Goal: Task Accomplishment & Management: Manage account settings

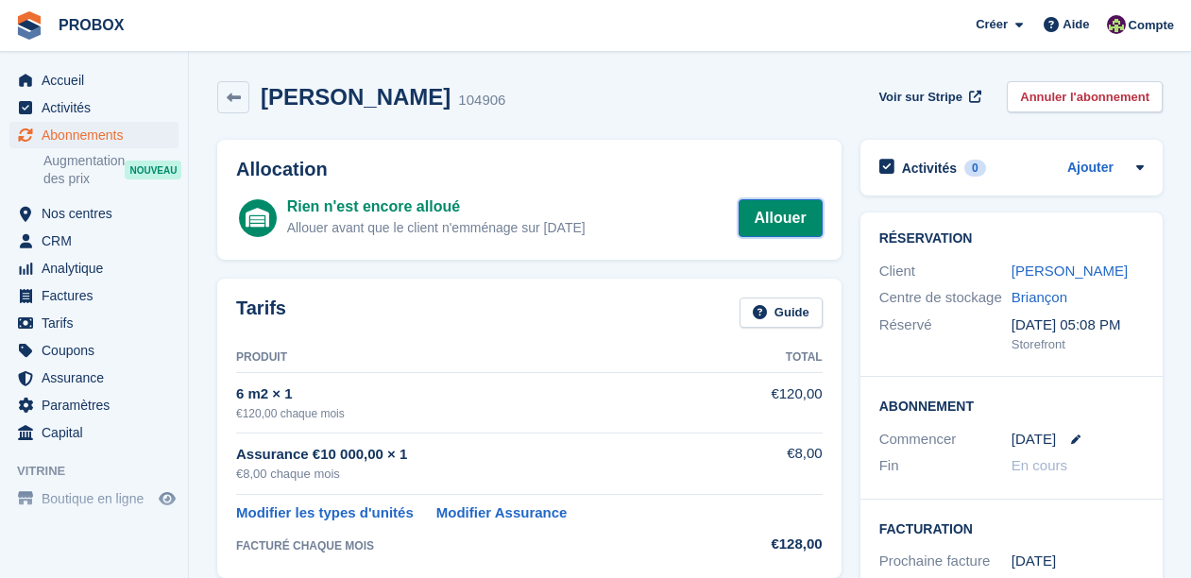
click at [785, 218] on link "Allouer" at bounding box center [781, 218] width 84 height 38
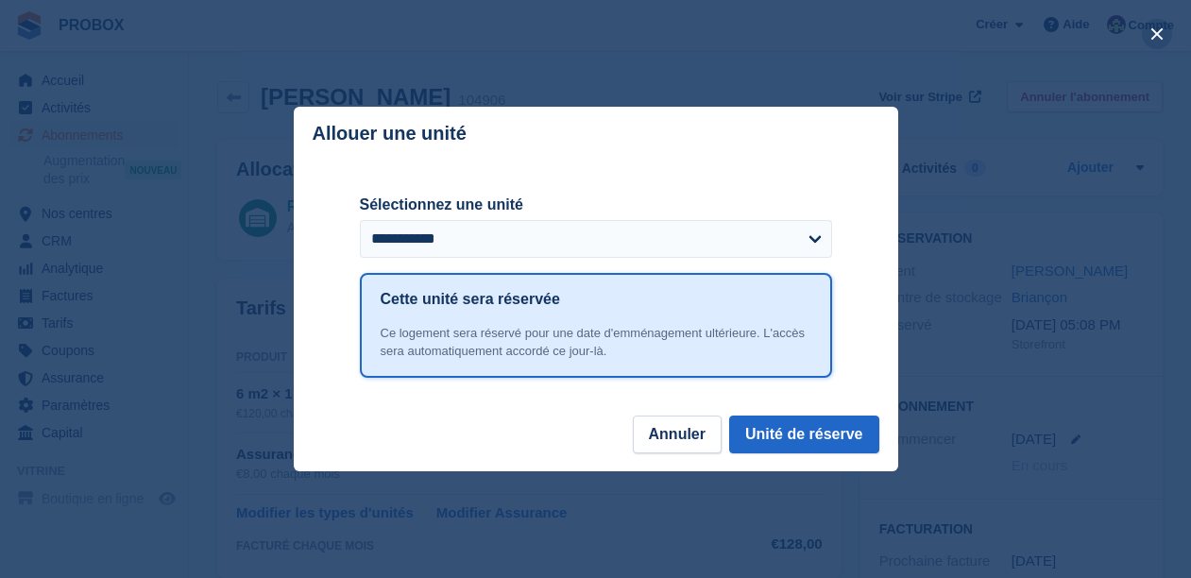
click at [1154, 31] on button "close" at bounding box center [1157, 34] width 30 height 30
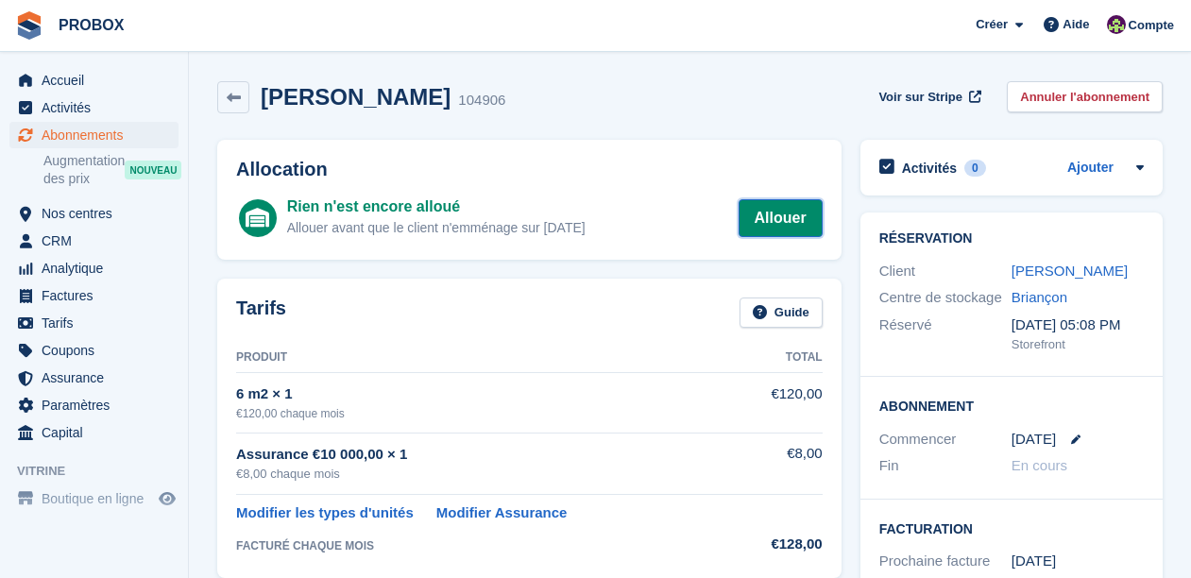
click at [789, 217] on link "Allouer" at bounding box center [781, 218] width 84 height 38
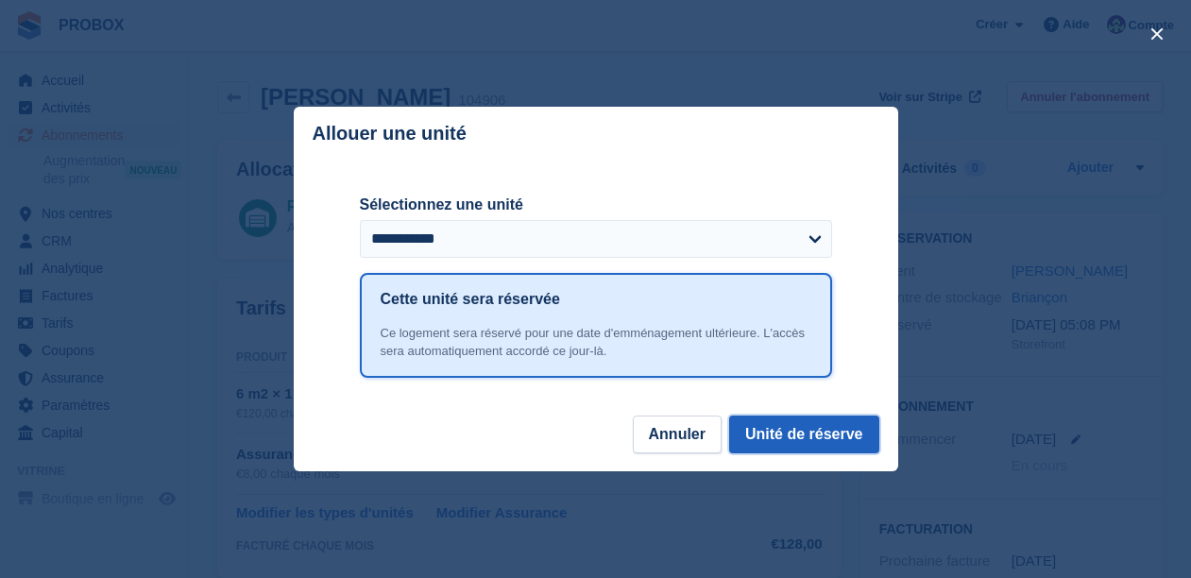
click at [816, 429] on button "Unité de réserve" at bounding box center [804, 435] width 150 height 38
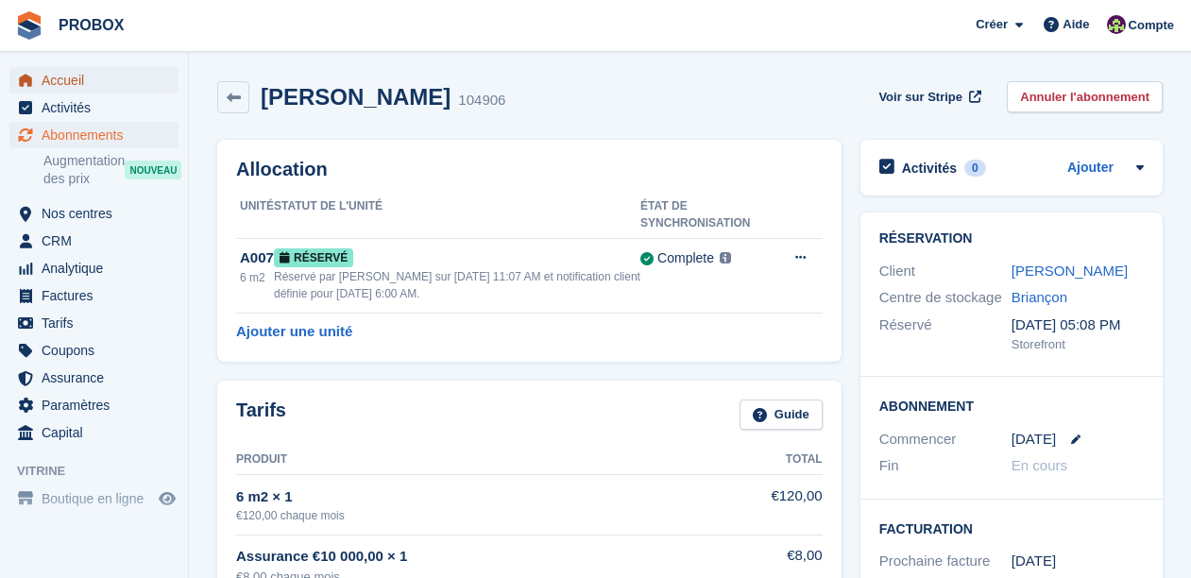
click at [76, 77] on span "Accueil" at bounding box center [98, 80] width 113 height 26
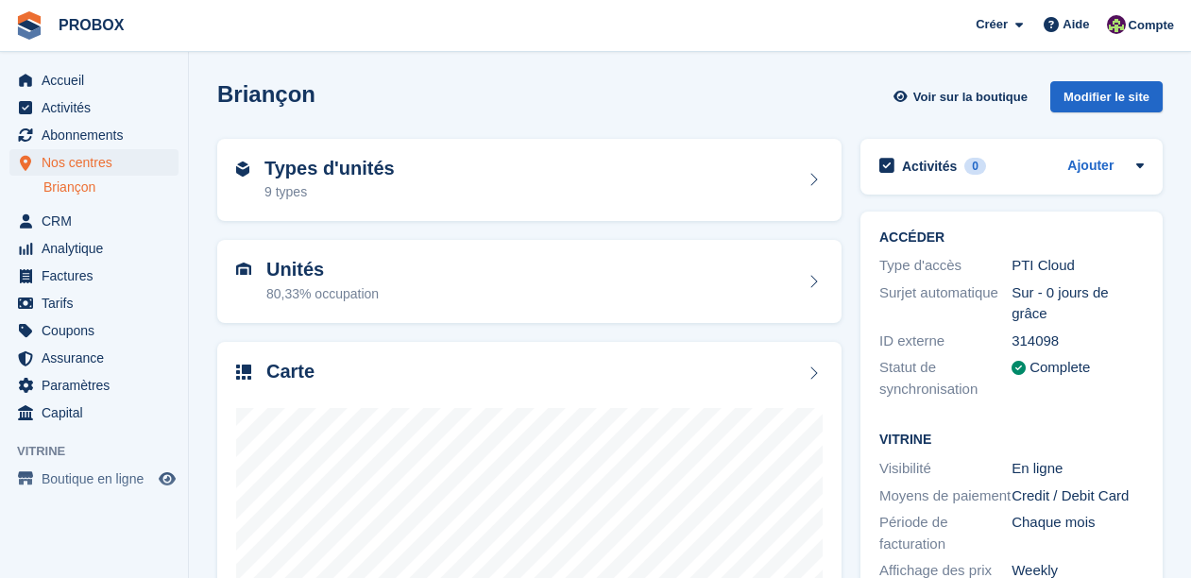
scroll to position [163, 0]
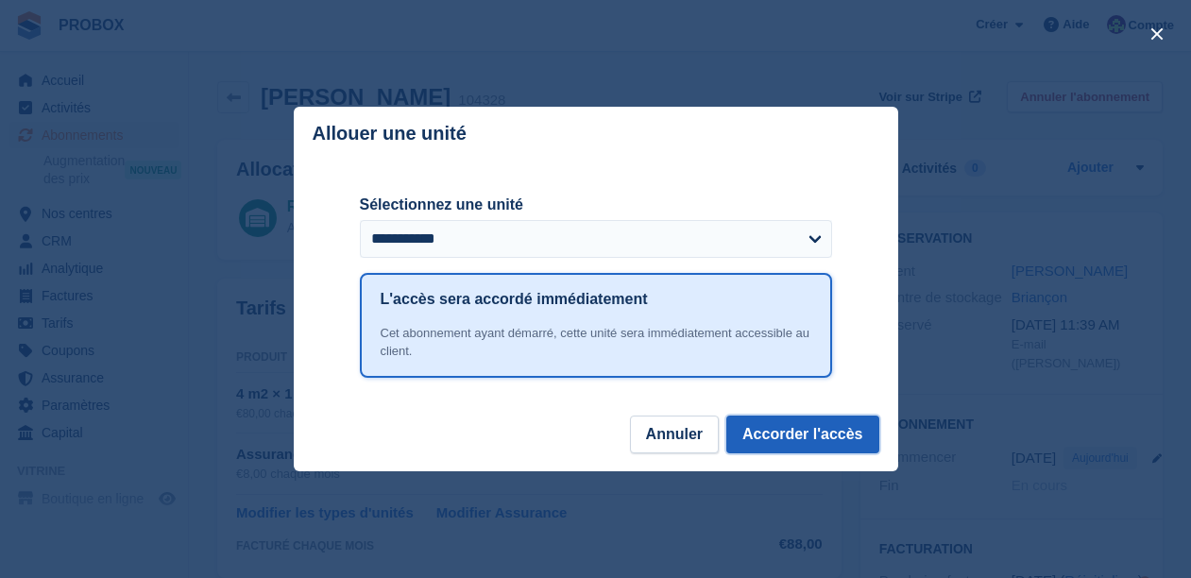
click at [795, 430] on button "Accorder l'accès" at bounding box center [803, 435] width 152 height 38
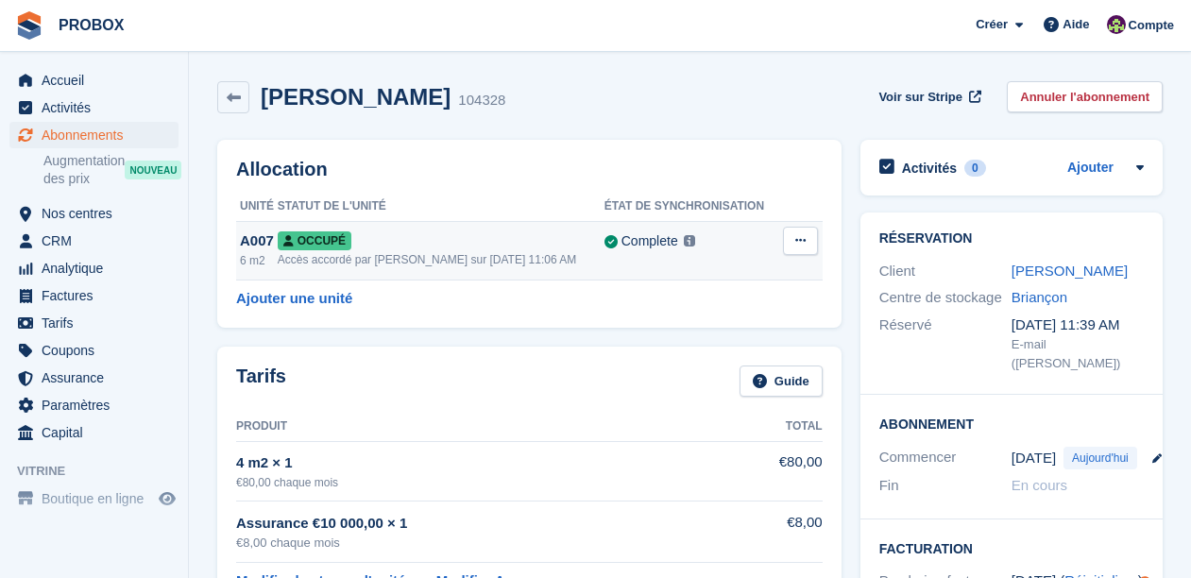
click at [758, 245] on div "Complete Last synced at 1 Sep, 11:07 AM Learn more →" at bounding box center [692, 242] width 175 height 22
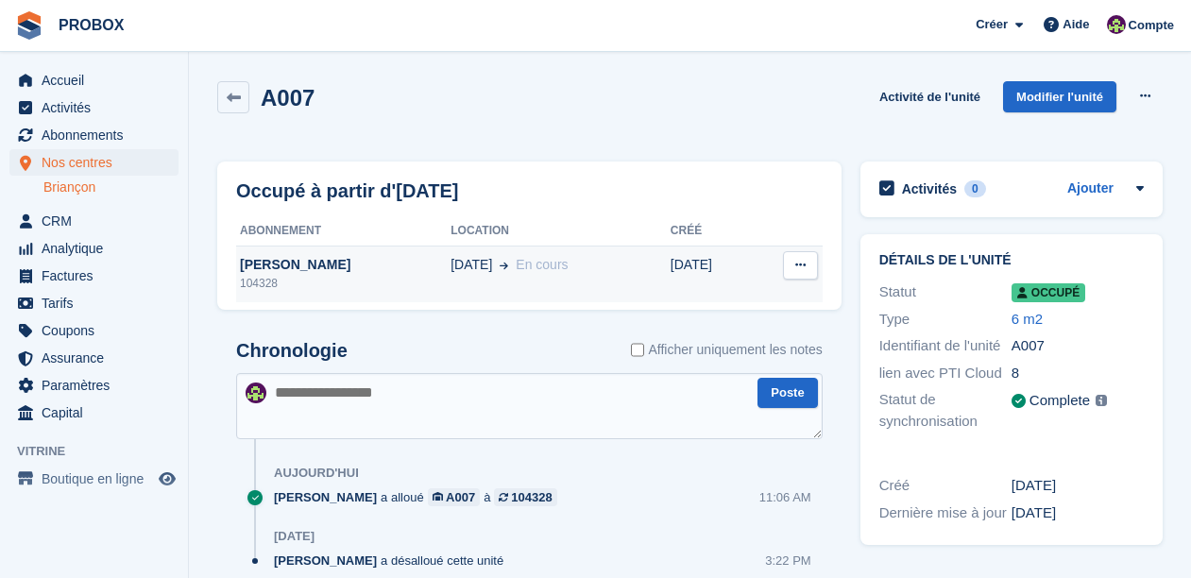
click at [807, 267] on button at bounding box center [800, 265] width 35 height 28
click at [700, 301] on p "Désallouer" at bounding box center [727, 302] width 164 height 25
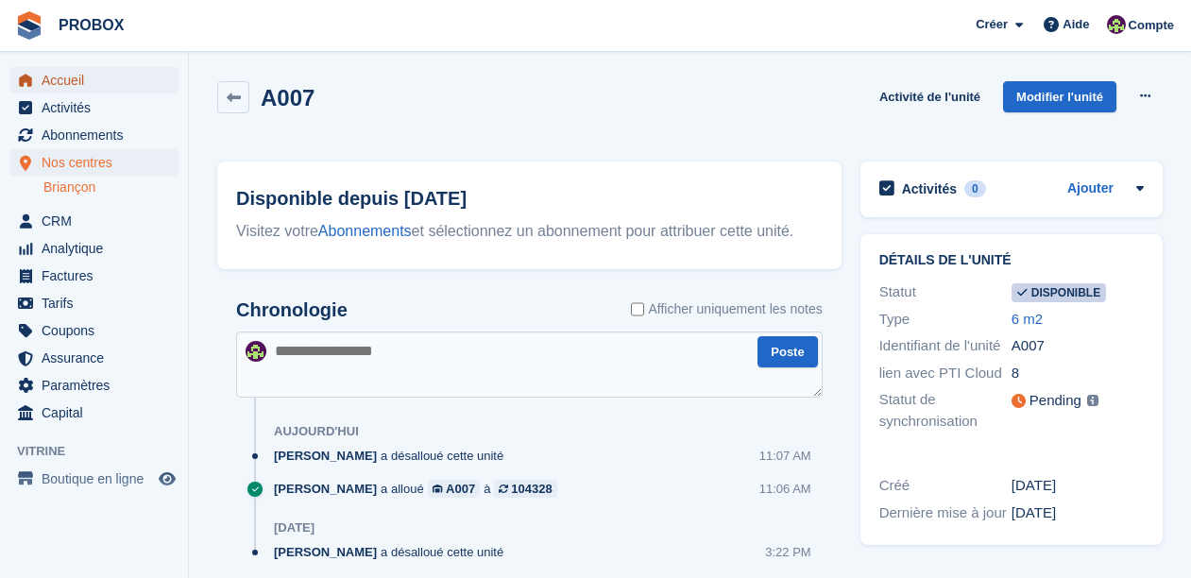
click at [81, 82] on span "Accueil" at bounding box center [98, 80] width 113 height 26
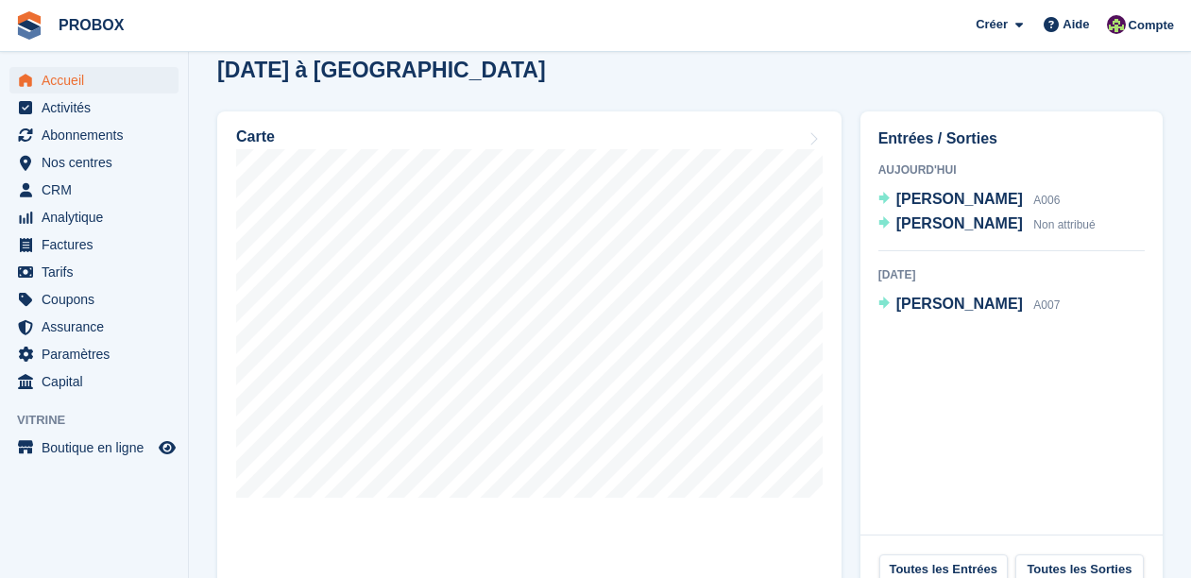
scroll to position [563, 0]
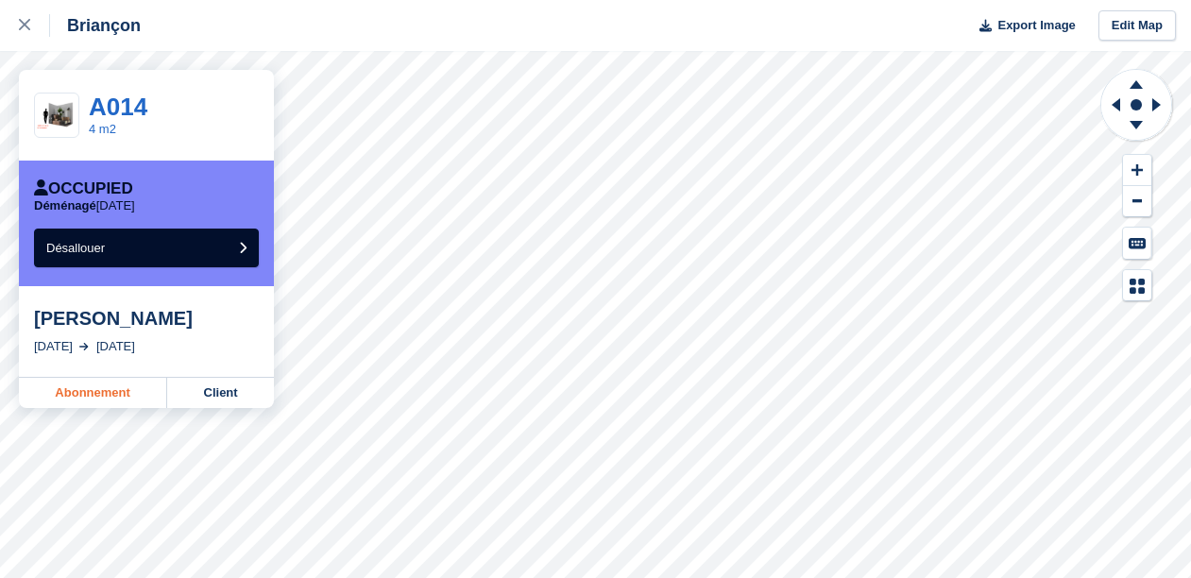
click at [107, 393] on link "Abonnement" at bounding box center [93, 393] width 148 height 30
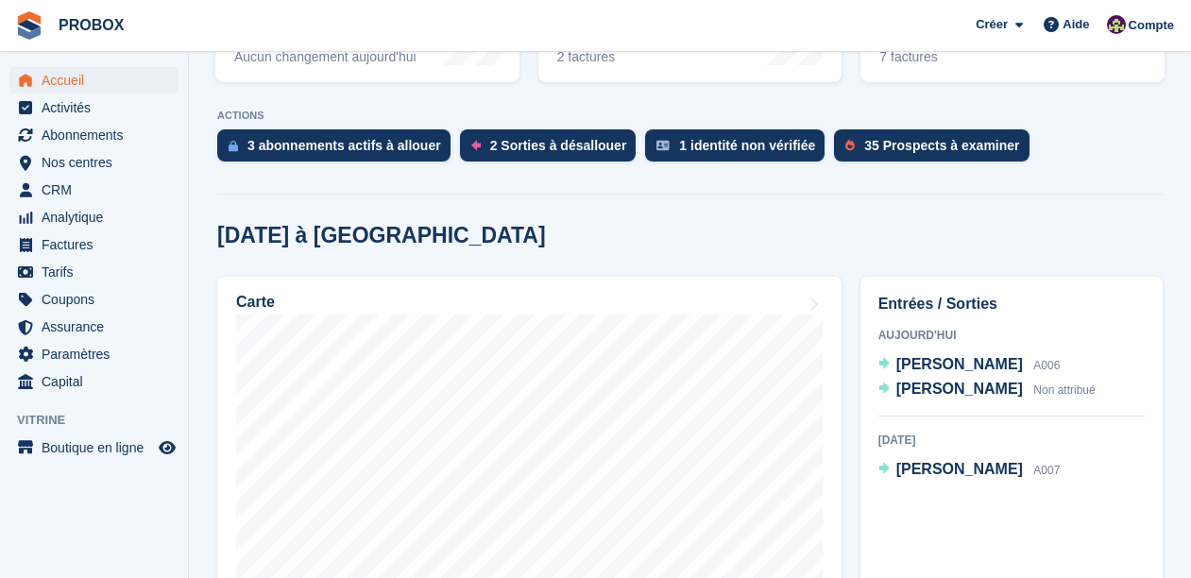
scroll to position [419, 0]
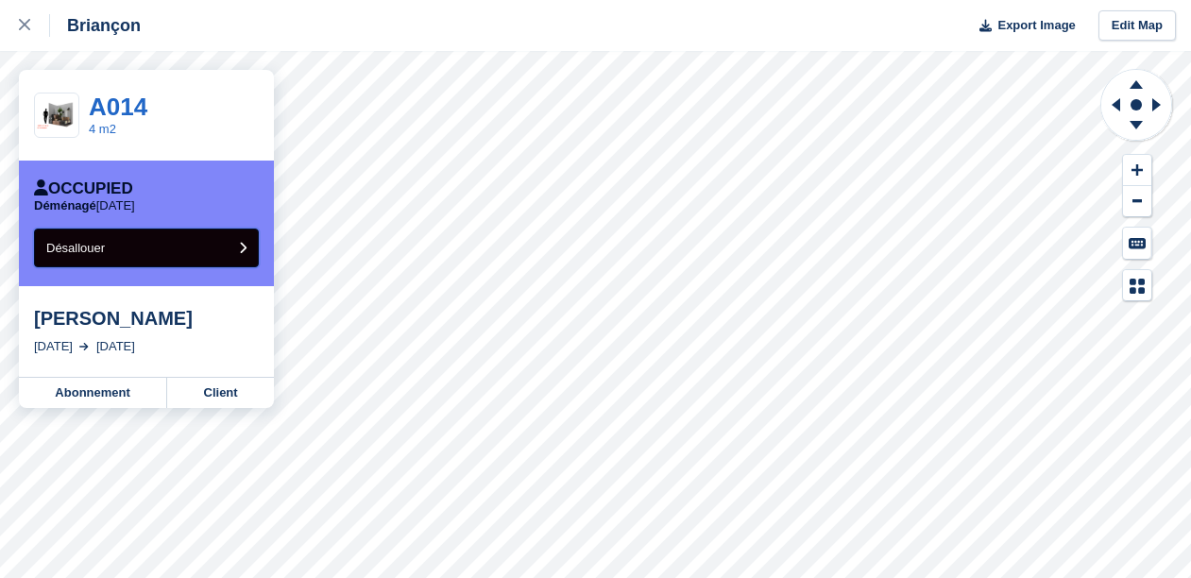
click at [159, 248] on button "Désallouer" at bounding box center [146, 248] width 225 height 39
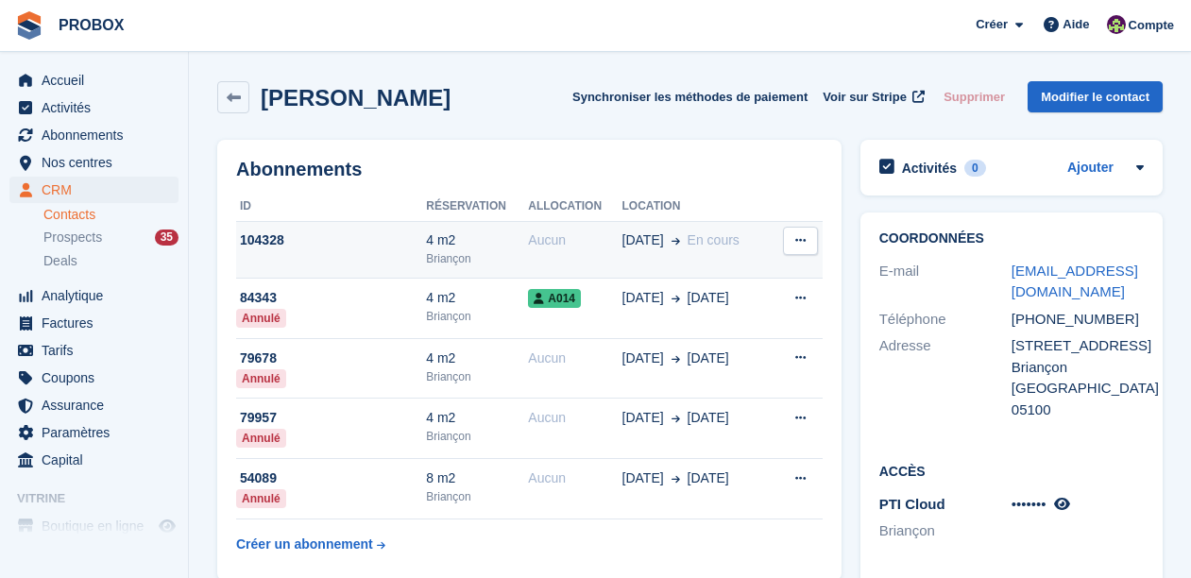
click at [589, 243] on div "Aucun" at bounding box center [575, 241] width 94 height 20
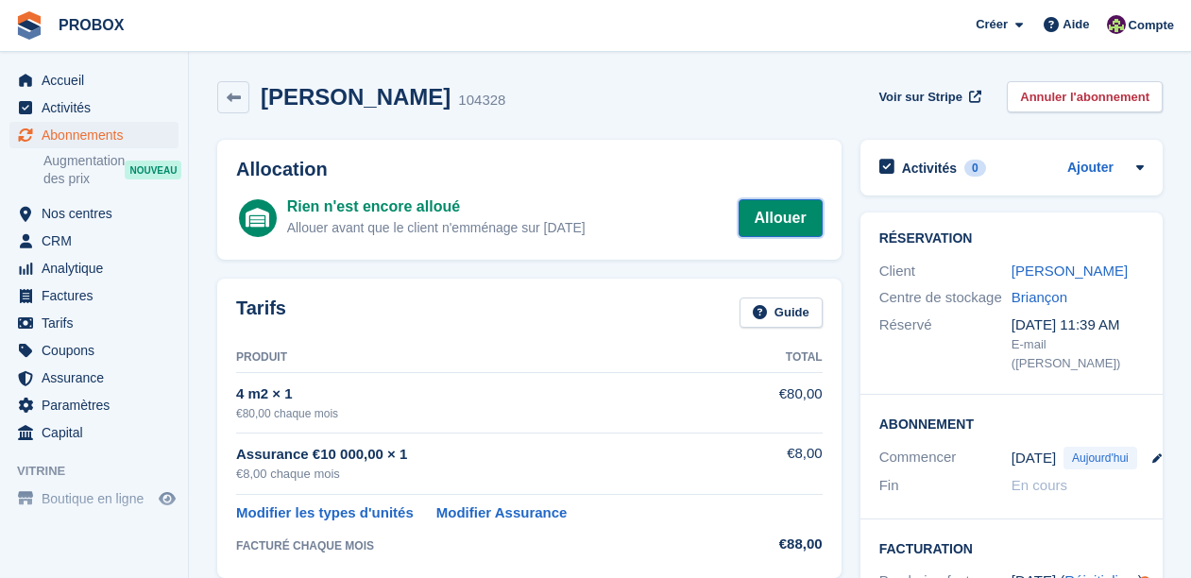
click at [782, 214] on link "Allouer" at bounding box center [781, 218] width 84 height 38
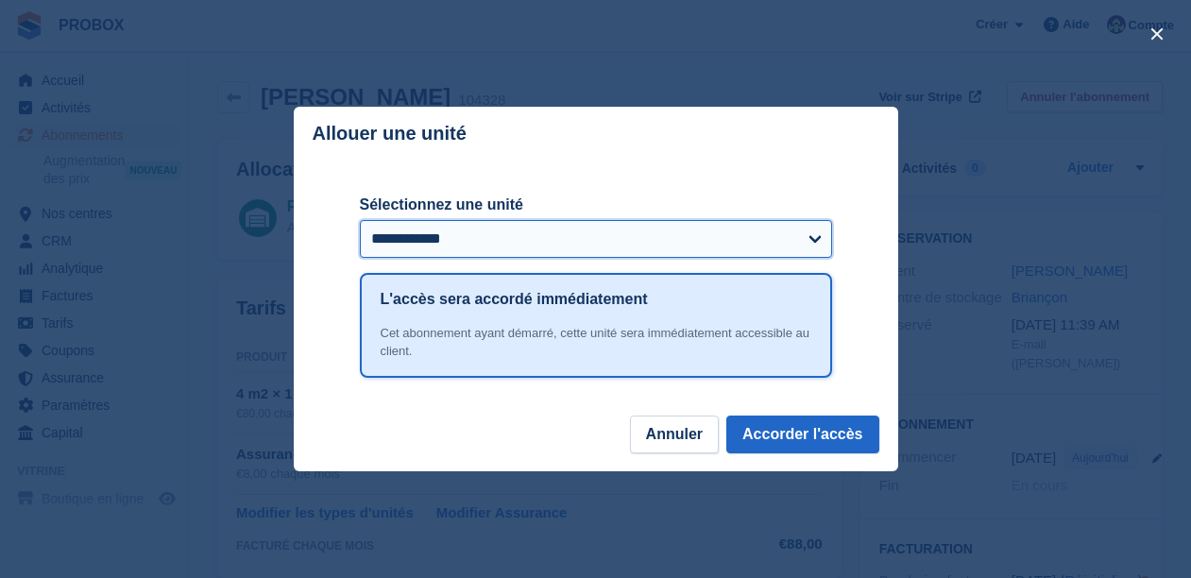
click at [815, 236] on select "**********" at bounding box center [596, 239] width 472 height 38
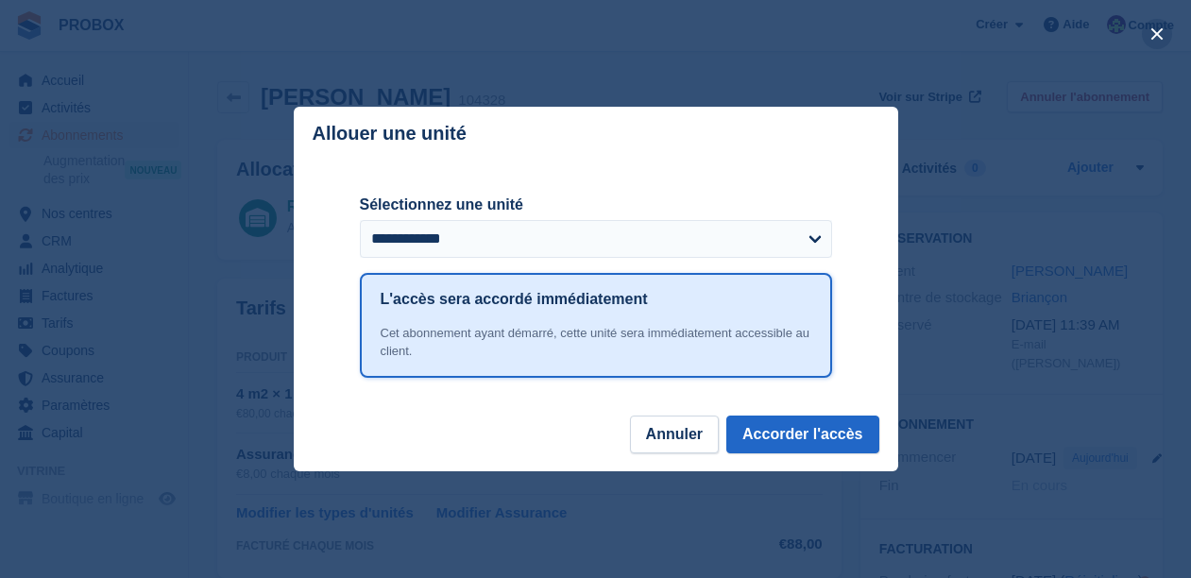
click at [1155, 37] on button "close" at bounding box center [1157, 34] width 30 height 30
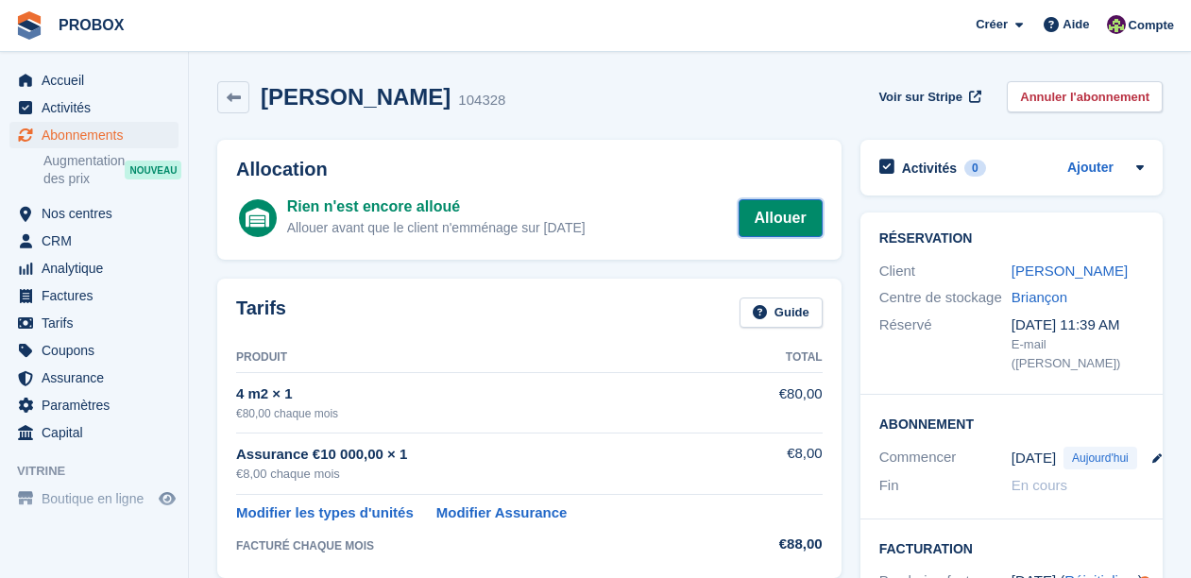
click at [781, 215] on link "Allouer" at bounding box center [781, 218] width 84 height 38
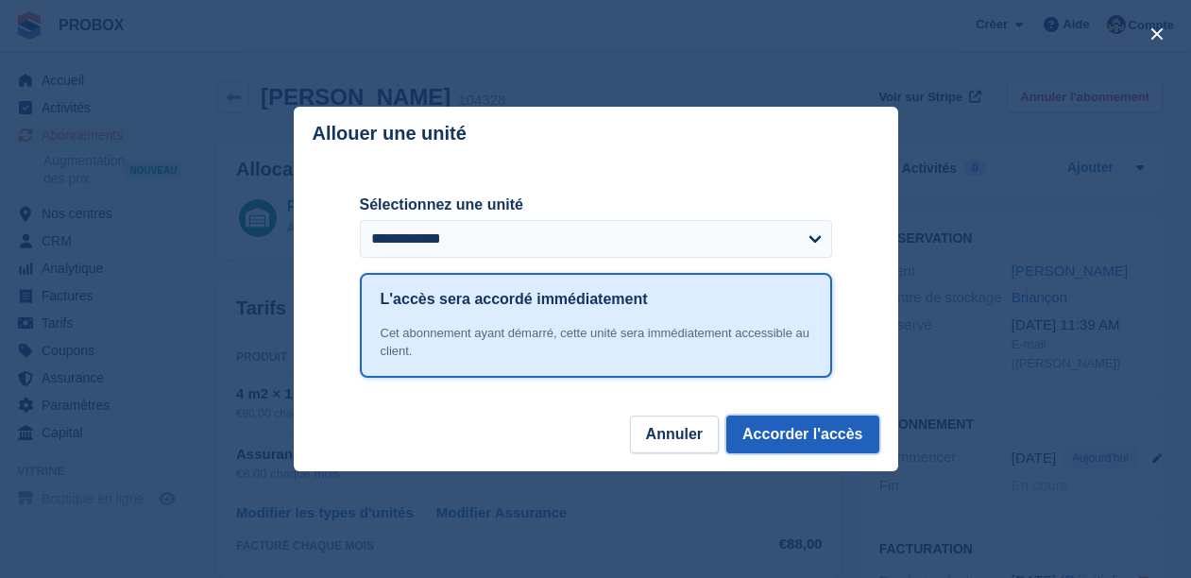
click at [832, 437] on button "Accorder l'accès" at bounding box center [803, 435] width 152 height 38
